Goal: Task Accomplishment & Management: Manage account settings

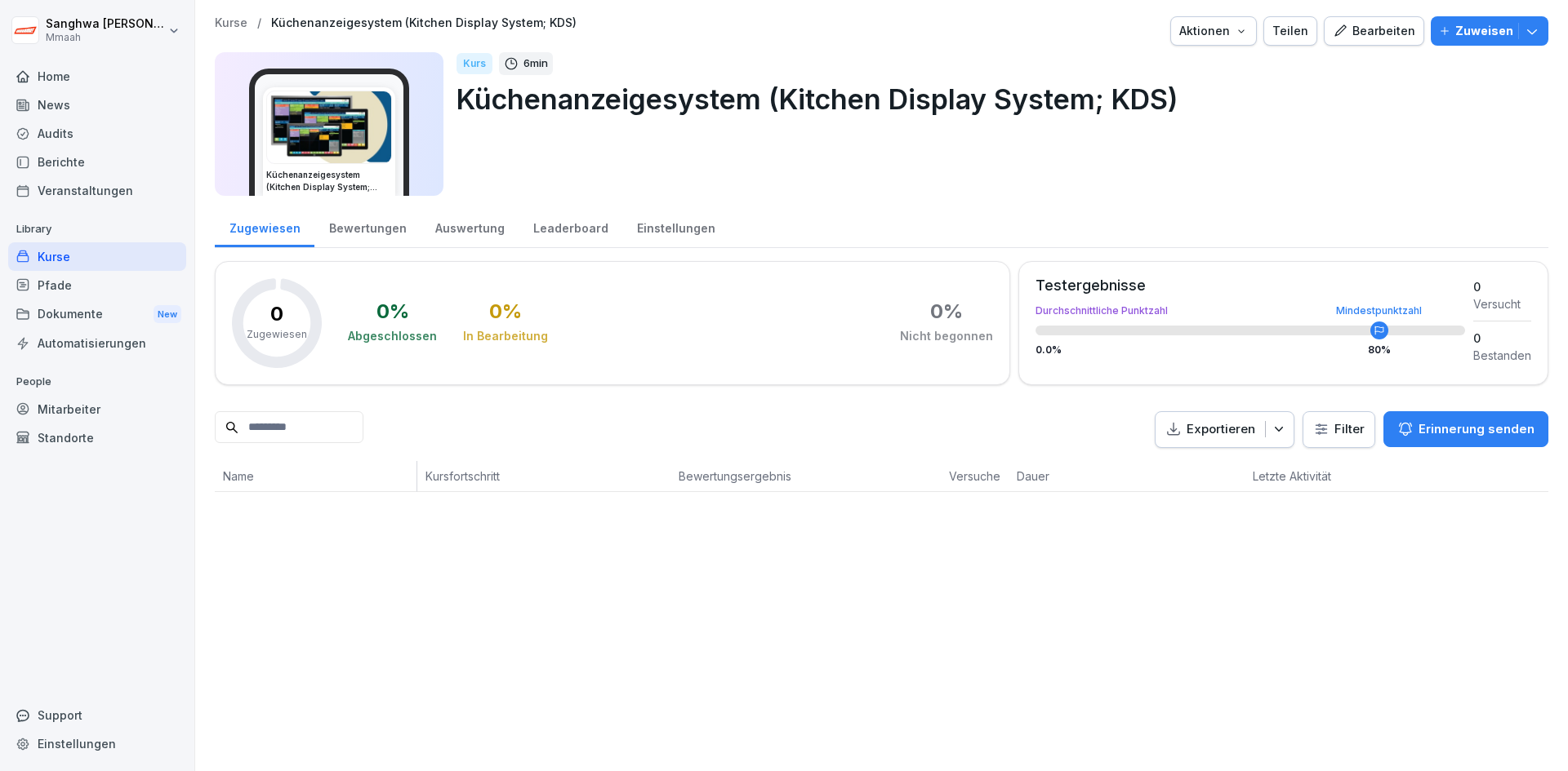
click at [222, 26] on p "Kurse" at bounding box center [231, 23] width 33 height 14
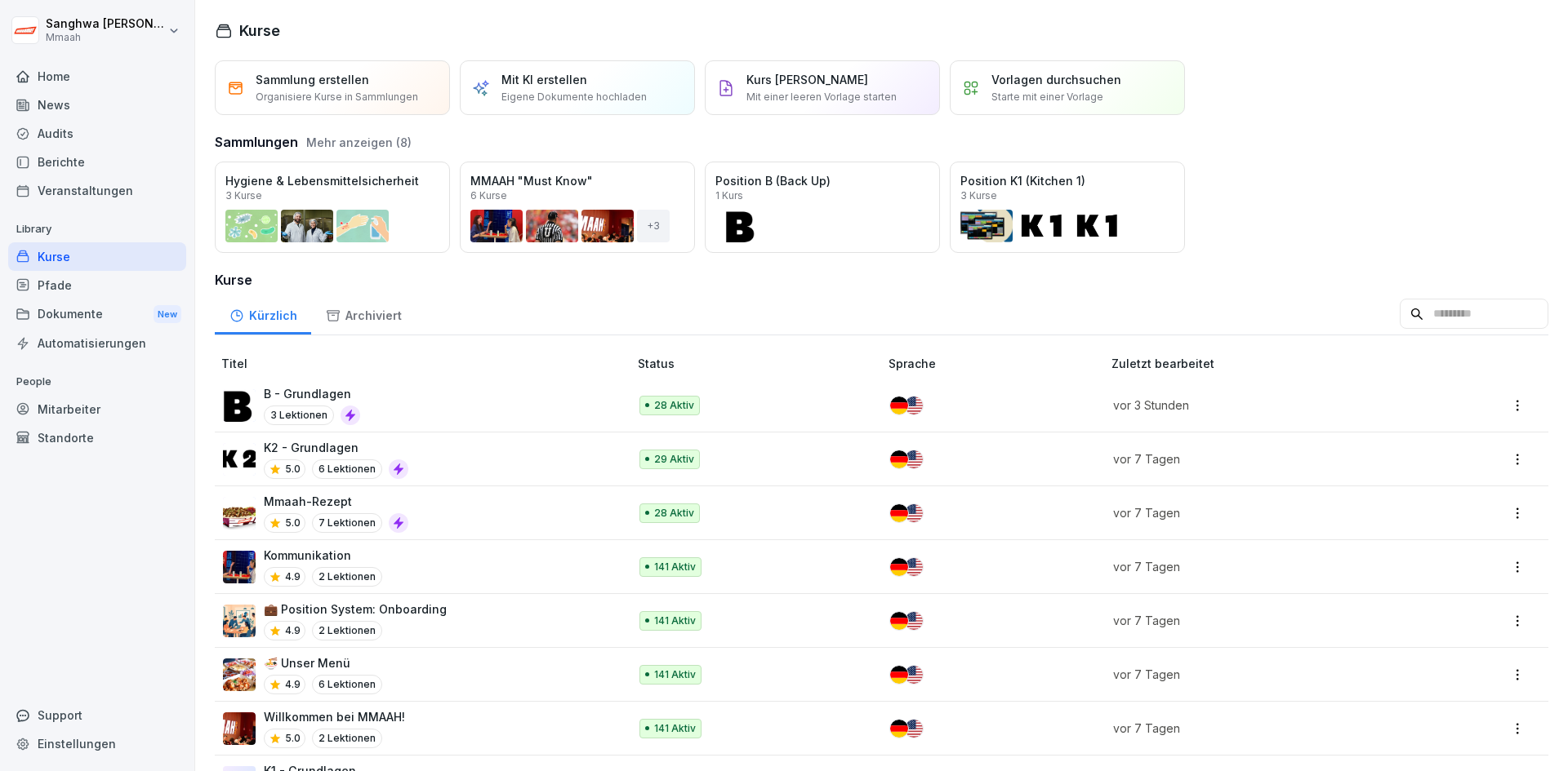
click at [464, 413] on div "B - Grundlagen 3 Lektionen" at bounding box center [417, 404] width 389 height 40
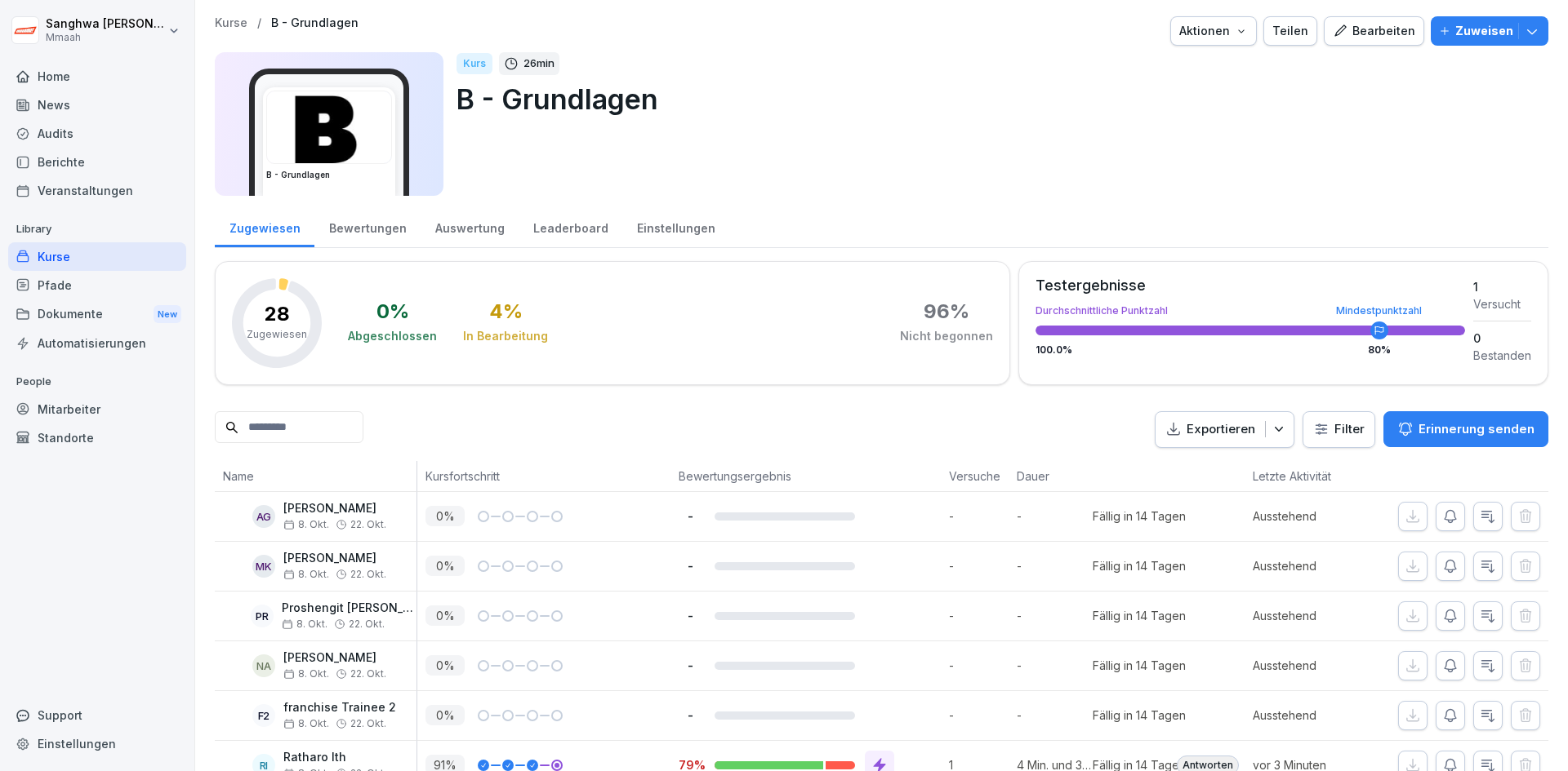
click at [1370, 329] on circle at bounding box center [1379, 330] width 18 height 18
click at [1341, 35] on icon "button" at bounding box center [1339, 31] width 14 height 14
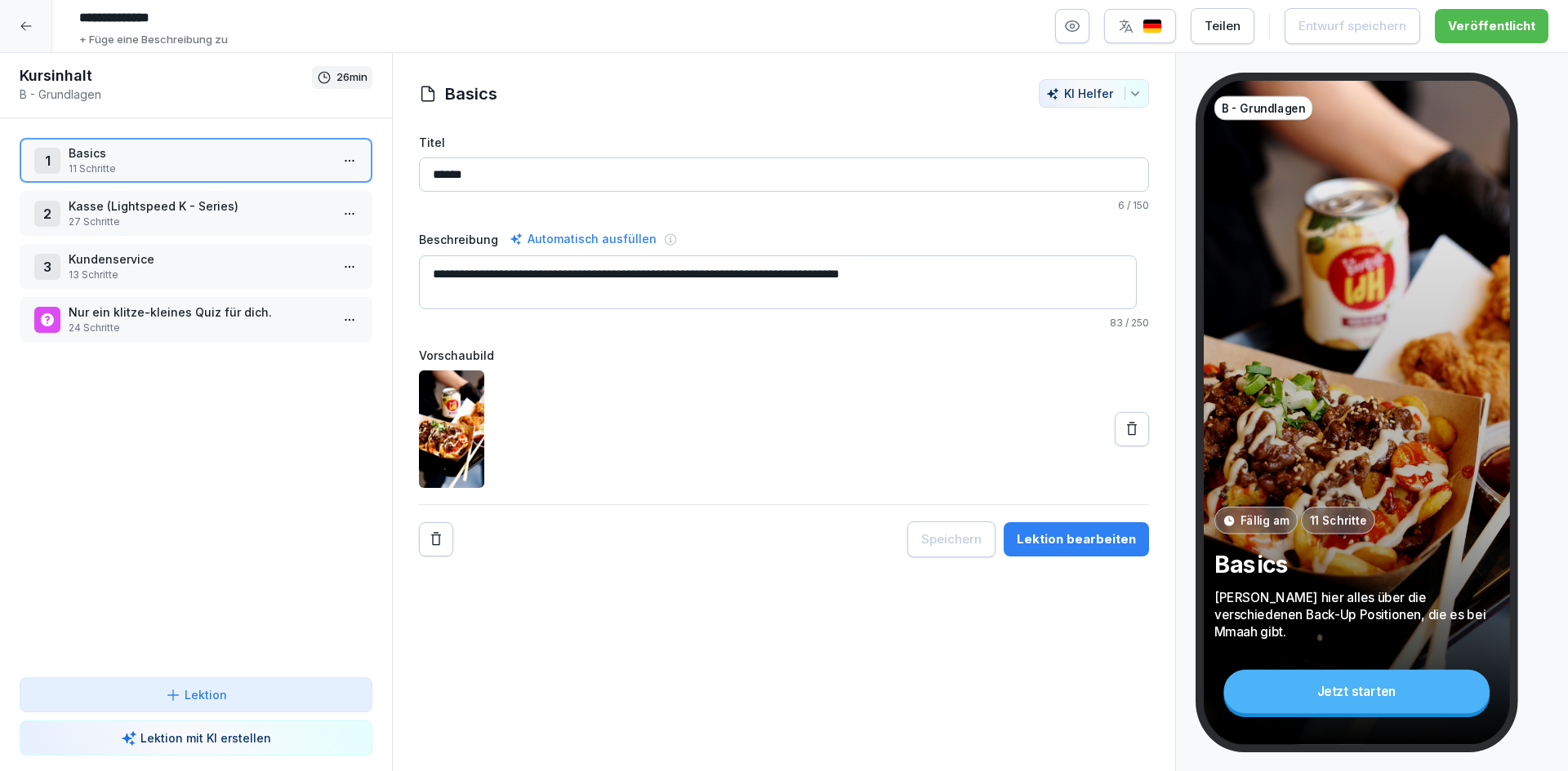
click at [1079, 26] on icon "button" at bounding box center [1073, 26] width 14 height 11
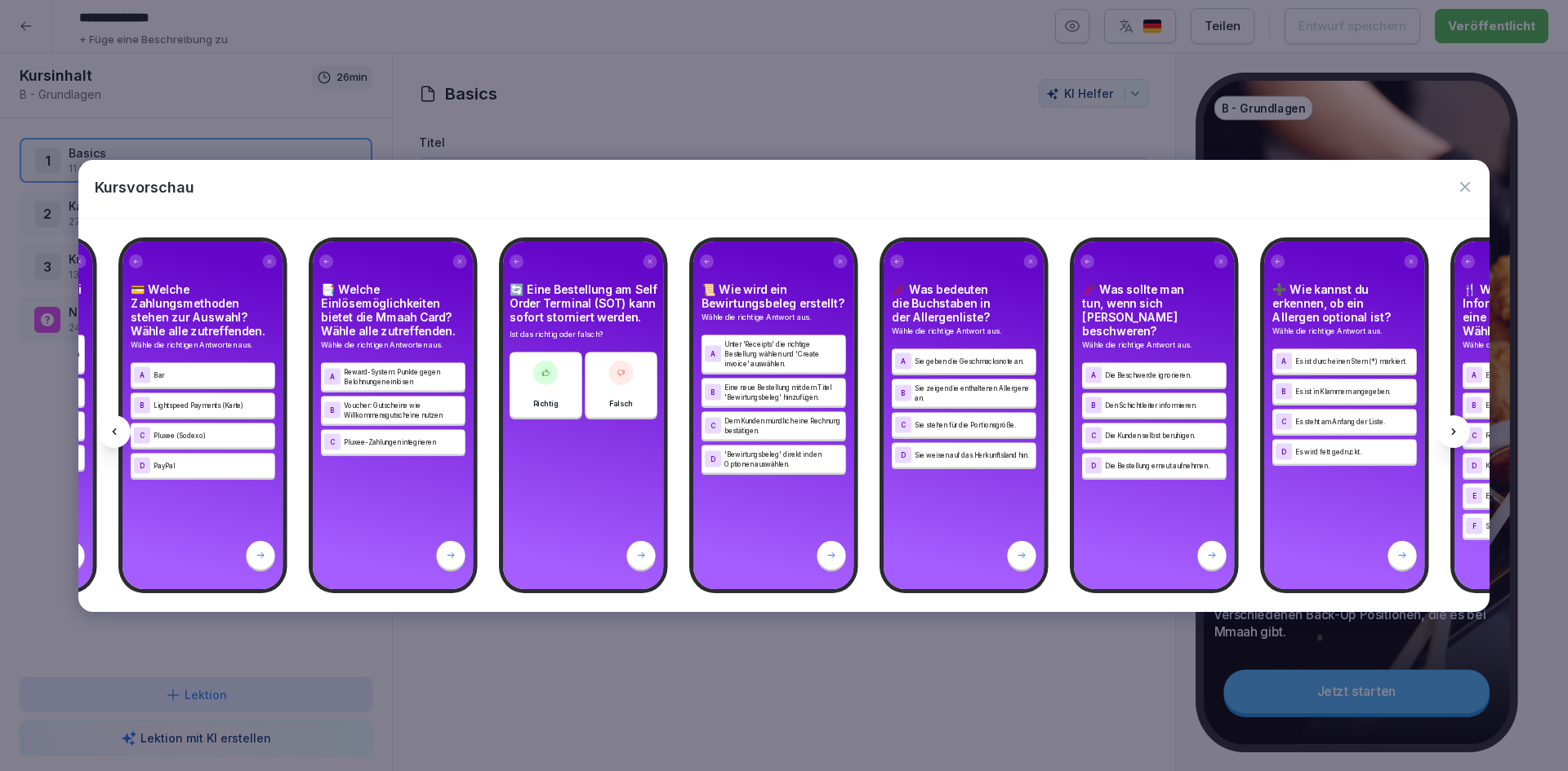
scroll to position [0, 14243]
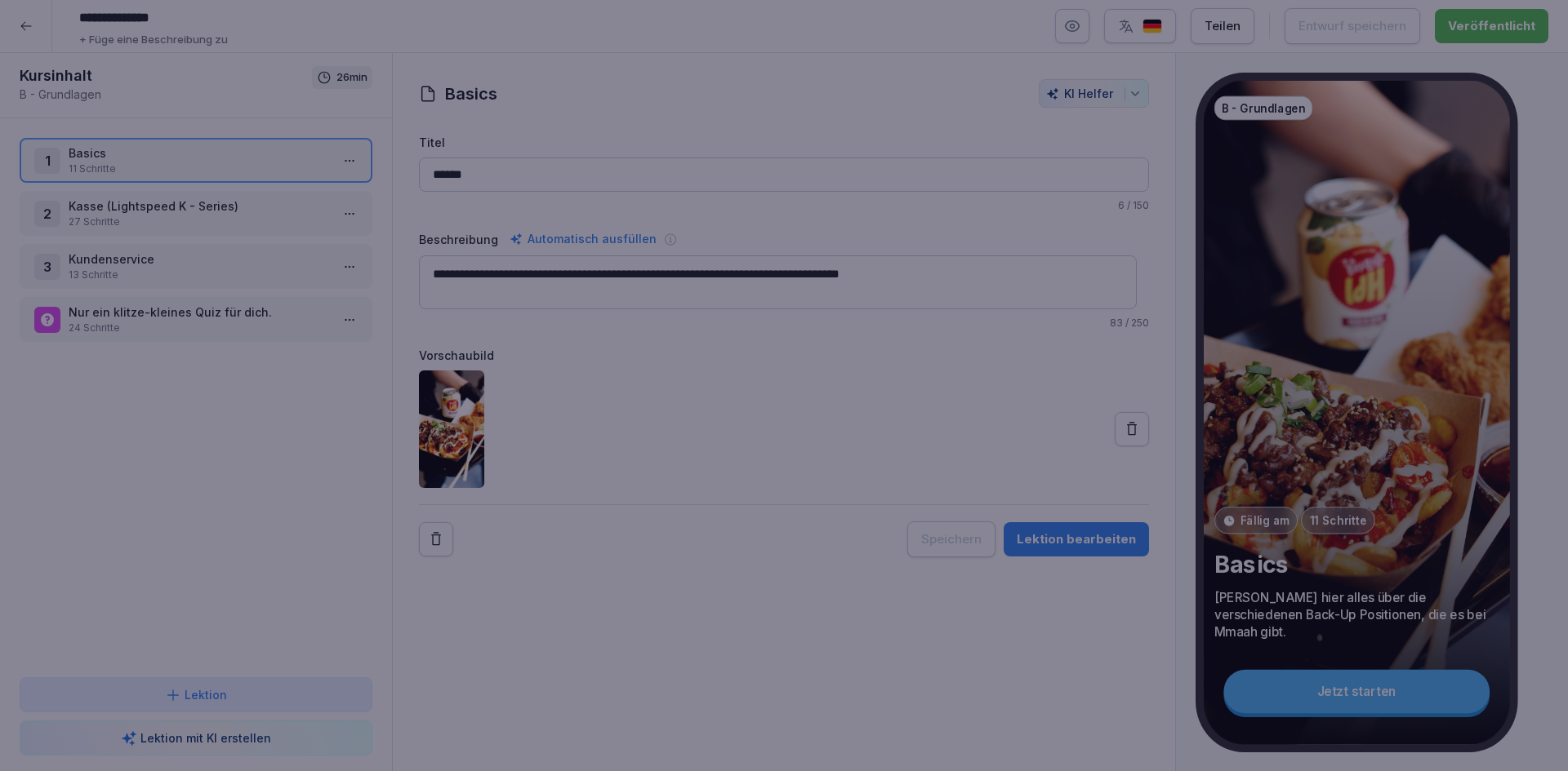
click at [1019, 698] on div at bounding box center [784, 385] width 1568 height 771
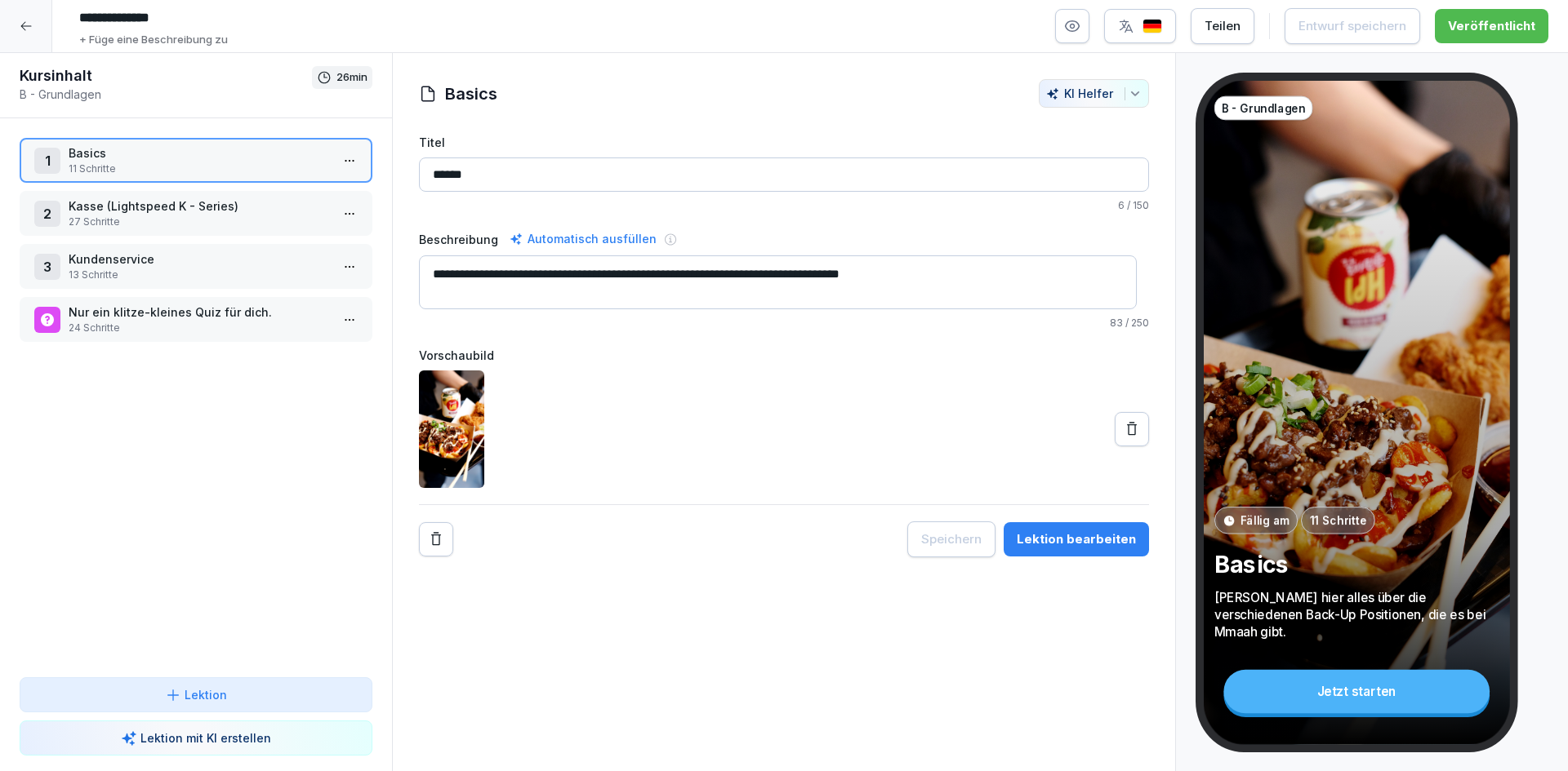
click at [29, 28] on icon at bounding box center [26, 26] width 14 height 14
